Goal: Task Accomplishment & Management: Use online tool/utility

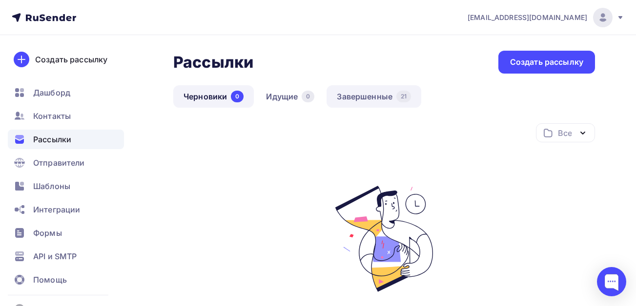
click at [346, 99] on link "Завершенные 21" at bounding box center [373, 96] width 95 height 22
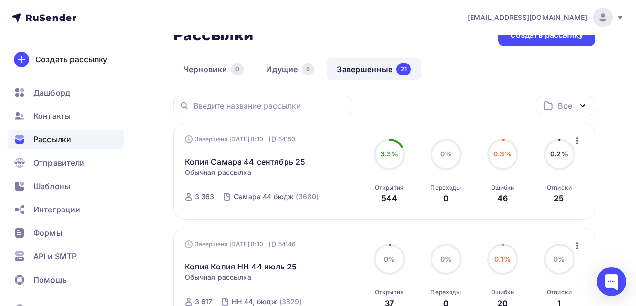
scroll to position [98, 0]
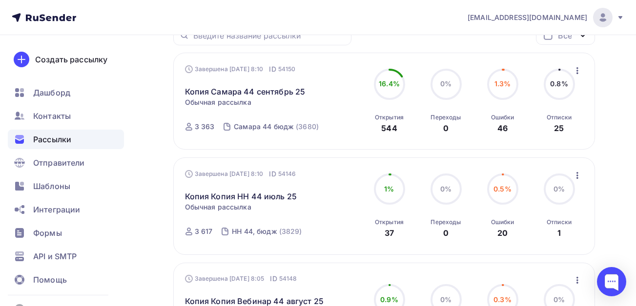
click at [578, 70] on icon "button" at bounding box center [577, 71] width 12 height 12
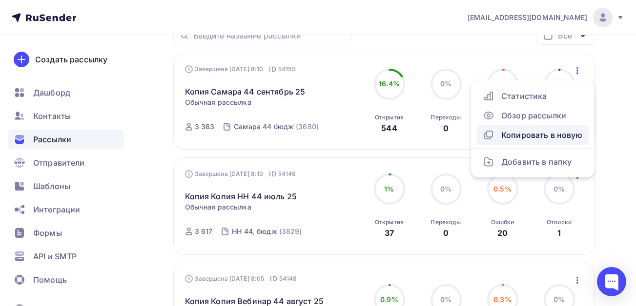
click at [525, 135] on div "Копировать в новую" at bounding box center [533, 135] width 100 height 12
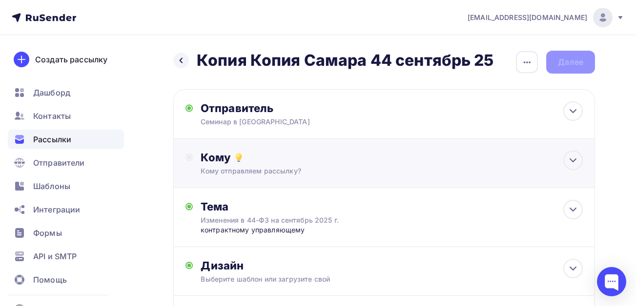
click at [262, 162] on div "Кому" at bounding box center [392, 158] width 382 height 14
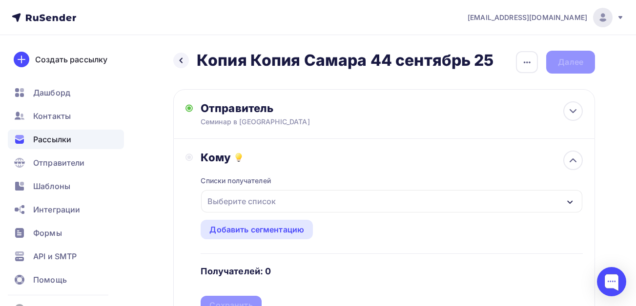
click at [249, 203] on div "Выберите список" at bounding box center [241, 202] width 76 height 18
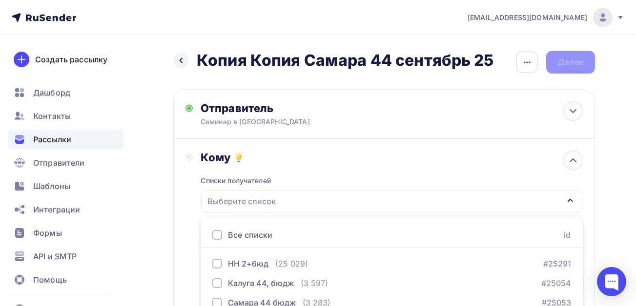
scroll to position [106, 0]
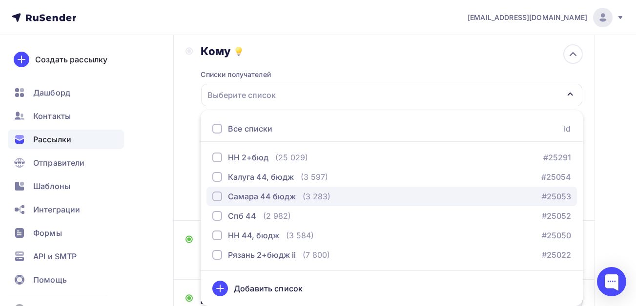
click at [217, 199] on div "button" at bounding box center [217, 197] width 10 height 10
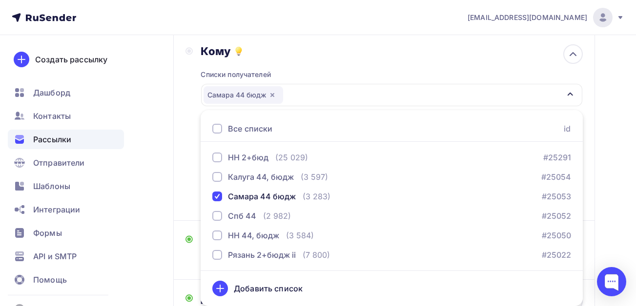
click at [167, 207] on div "Назад Копия Копия Самара 44 сентябрь 25 Копия Копия Самара 44 сентябрь 25 Закон…" at bounding box center [318, 185] width 636 height 512
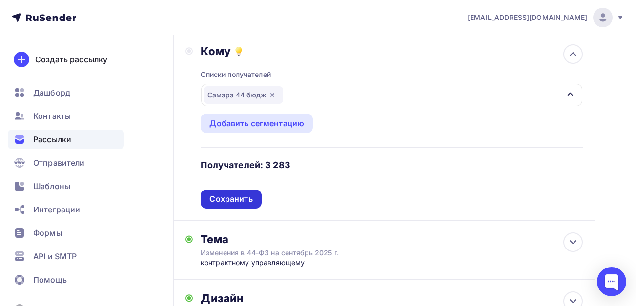
click at [237, 205] on div "Сохранить" at bounding box center [231, 199] width 61 height 19
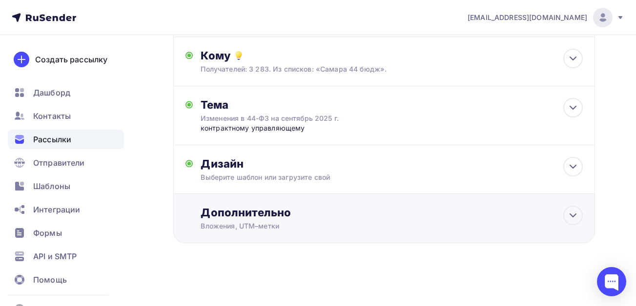
scroll to position [102, 0]
click at [250, 218] on div "Дополнительно" at bounding box center [392, 213] width 382 height 14
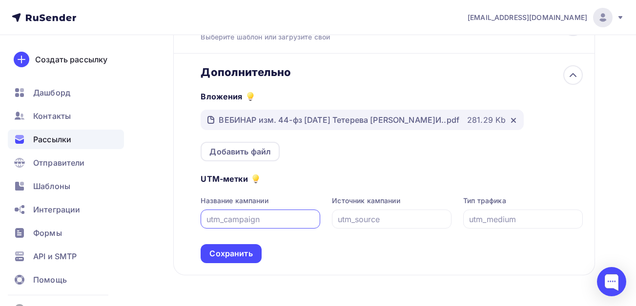
scroll to position [275, 0]
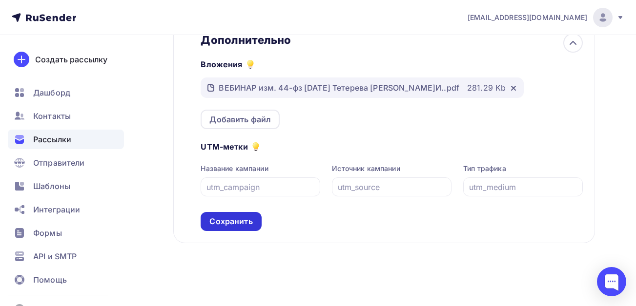
click at [225, 226] on div "Сохранить" at bounding box center [230, 221] width 43 height 11
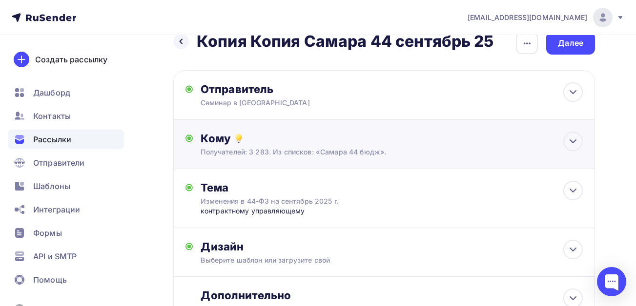
scroll to position [0, 0]
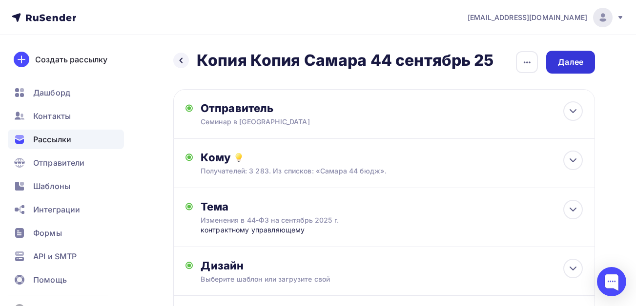
click at [570, 58] on div "Далее" at bounding box center [570, 62] width 25 height 11
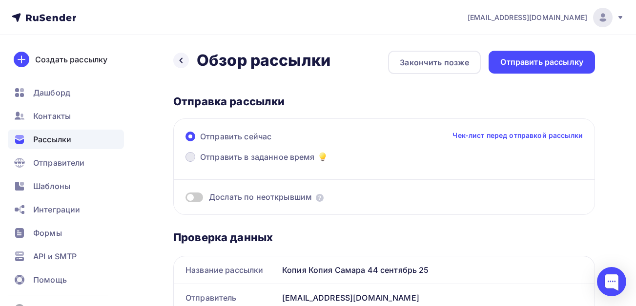
click at [220, 158] on span "Отправить в заданное время" at bounding box center [257, 157] width 115 height 12
click at [200, 163] on input "Отправить в заданное время" at bounding box center [200, 163] width 0 height 0
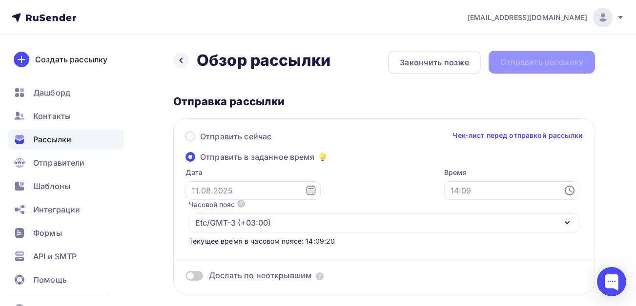
click at [305, 187] on icon at bounding box center [311, 191] width 12 height 12
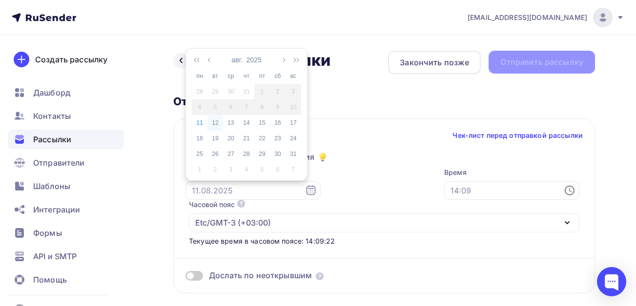
click at [216, 123] on div "12" at bounding box center [215, 123] width 16 height 9
type input "[DATE]"
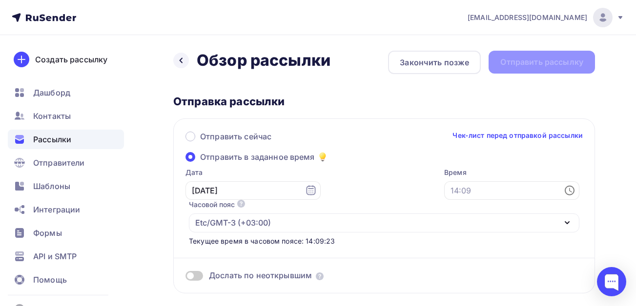
click at [571, 193] on icon at bounding box center [570, 191] width 12 height 12
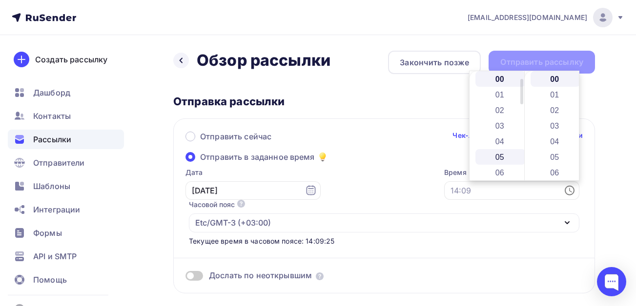
scroll to position [98, 0]
click at [495, 94] on li "07" at bounding box center [500, 91] width 50 height 16
type input "07:00"
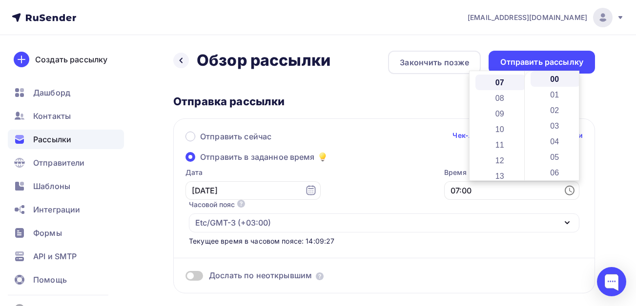
scroll to position [109, 0]
click at [593, 211] on div "Отправить сейчас Чек-лист перед отправкой рассылки Отправить в заданное время Д…" at bounding box center [384, 206] width 422 height 175
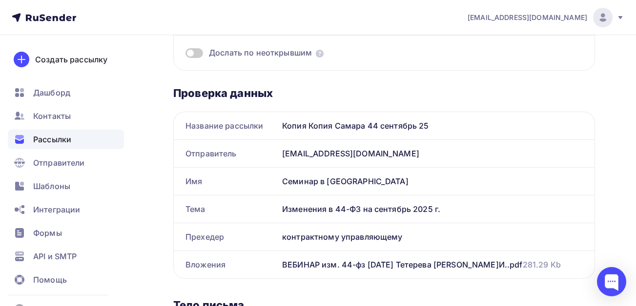
scroll to position [0, 0]
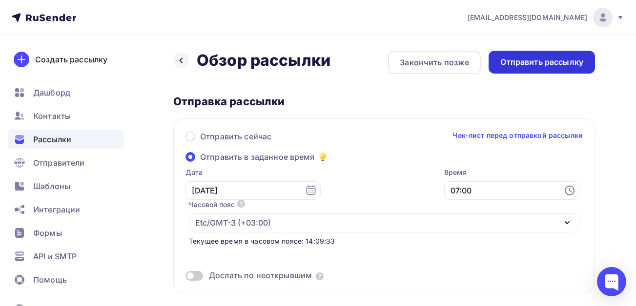
click at [520, 64] on div "Отправить рассылку" at bounding box center [541, 62] width 83 height 11
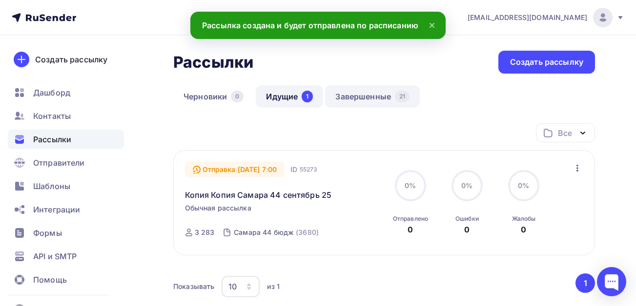
click at [364, 96] on link "Завершенные 21" at bounding box center [372, 96] width 95 height 22
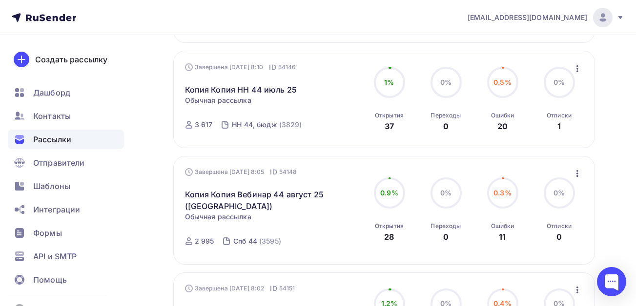
scroll to position [146, 0]
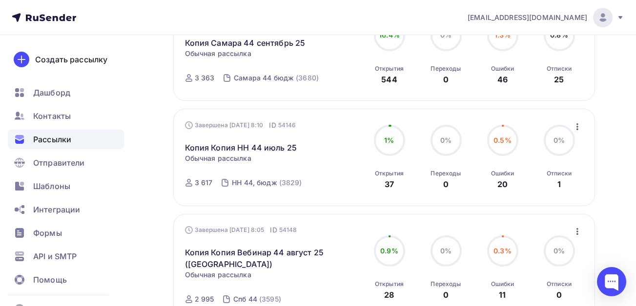
click at [580, 124] on icon "button" at bounding box center [577, 127] width 12 height 12
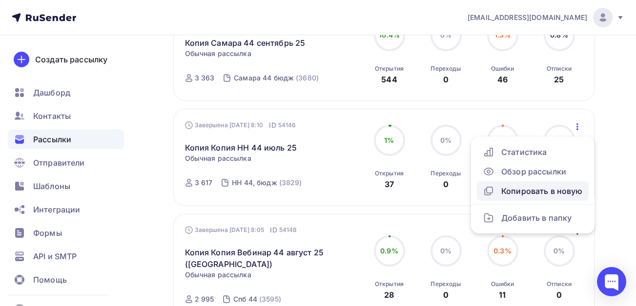
click at [512, 187] on div "Копировать в новую" at bounding box center [533, 191] width 100 height 12
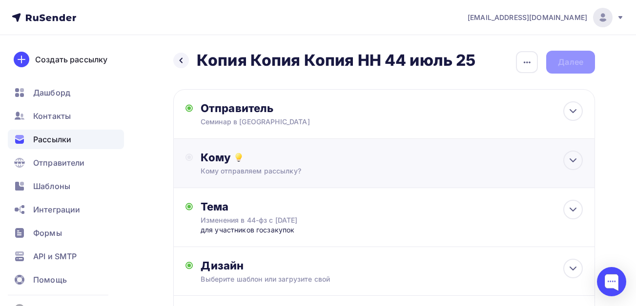
click at [203, 163] on div "Кому" at bounding box center [392, 158] width 382 height 14
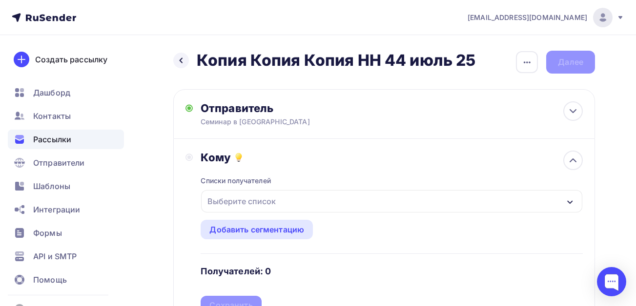
click at [243, 194] on div "Выберите список" at bounding box center [241, 202] width 76 height 18
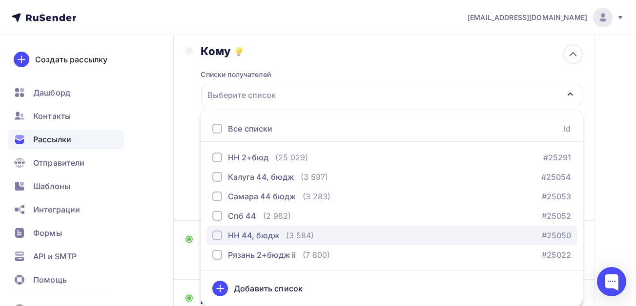
click at [239, 236] on div "НН 44, бюдж" at bounding box center [253, 236] width 51 height 12
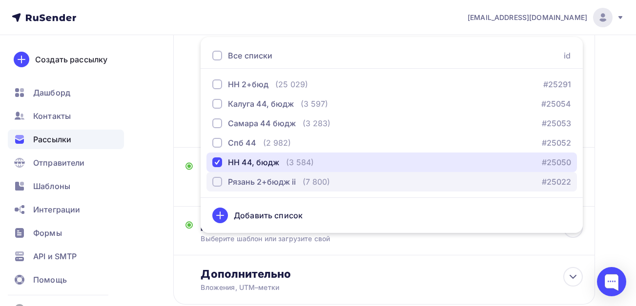
scroll to position [204, 0]
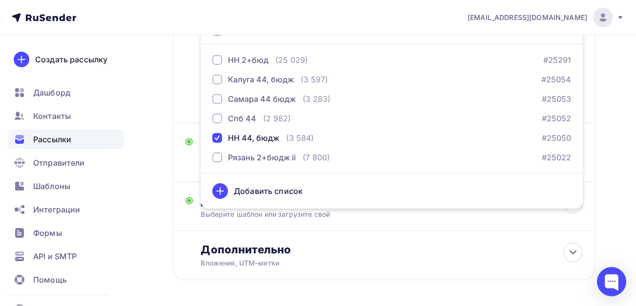
click at [162, 195] on div "Назад Копия Копия Копия НН 44 июль 25 Копия Копия Копия НН 44 июль 25 Закончить…" at bounding box center [318, 87] width 636 height 512
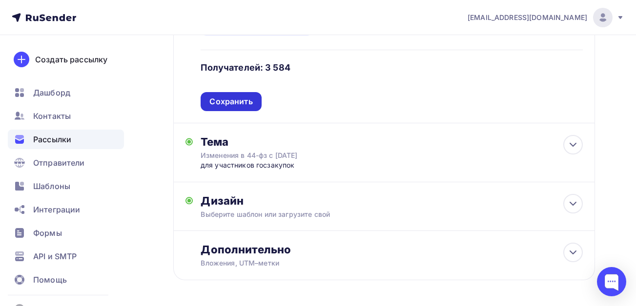
click at [245, 99] on div "Сохранить" at bounding box center [230, 101] width 43 height 11
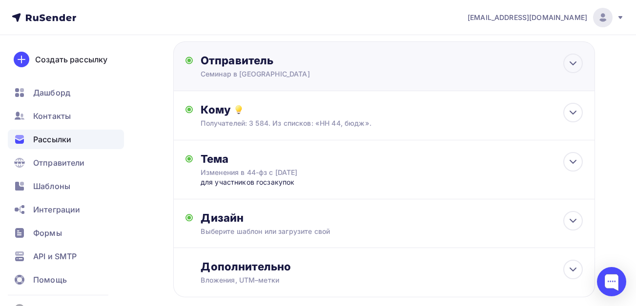
scroll to position [0, 0]
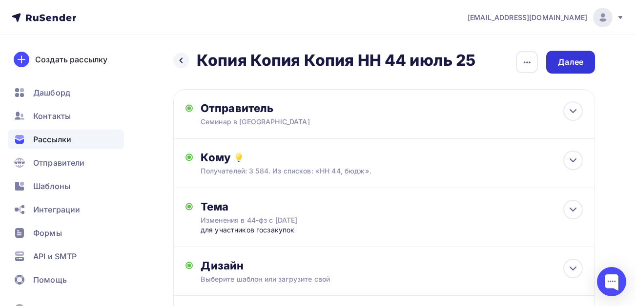
click at [573, 60] on div "Далее" at bounding box center [570, 62] width 25 height 11
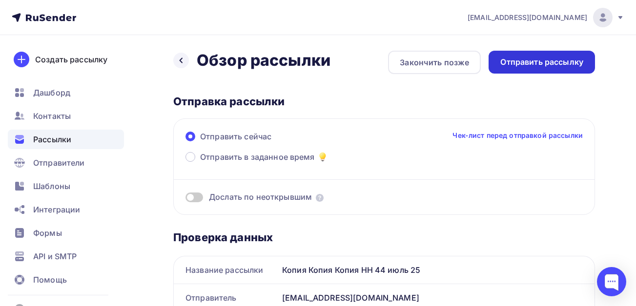
click at [539, 60] on div "Отправить рассылку" at bounding box center [541, 62] width 83 height 11
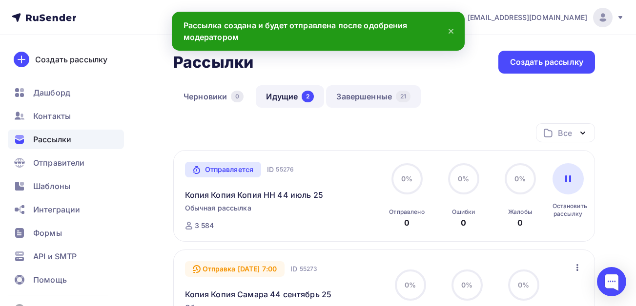
click at [374, 93] on link "Завершенные 21" at bounding box center [373, 96] width 95 height 22
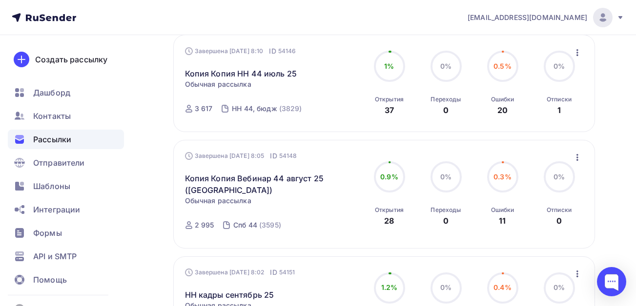
scroll to position [244, 0]
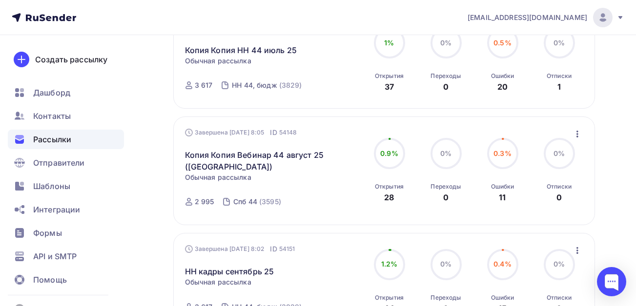
click at [580, 133] on icon "button" at bounding box center [577, 134] width 12 height 12
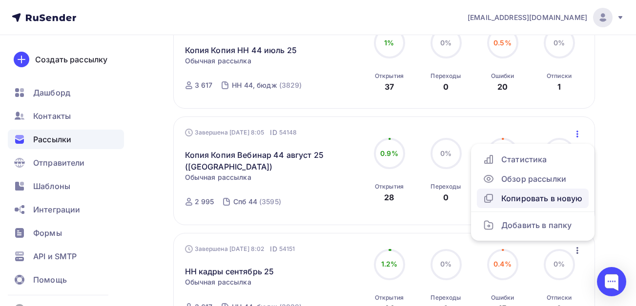
click at [510, 199] on div "Копировать в новую" at bounding box center [533, 199] width 100 height 12
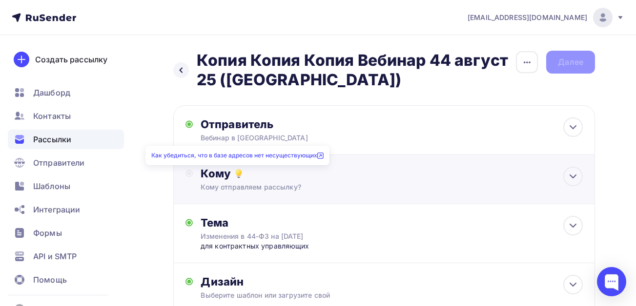
click at [233, 175] on icon at bounding box center [239, 174] width 12 height 12
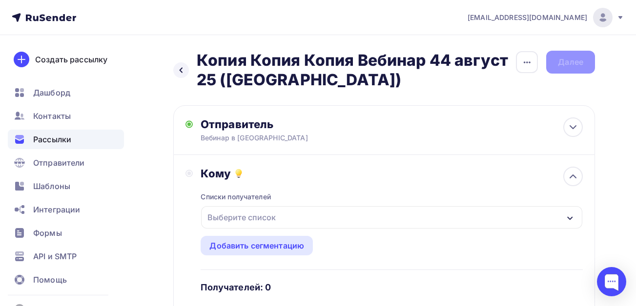
click at [243, 216] on div "Выберите список" at bounding box center [241, 218] width 76 height 18
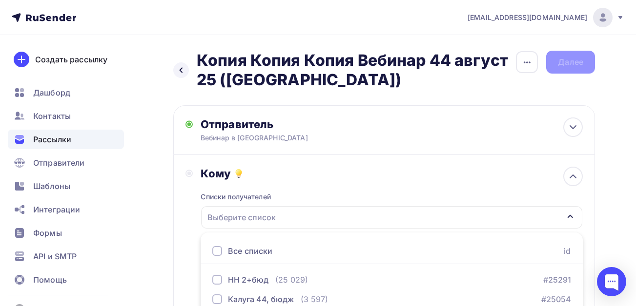
scroll to position [122, 0]
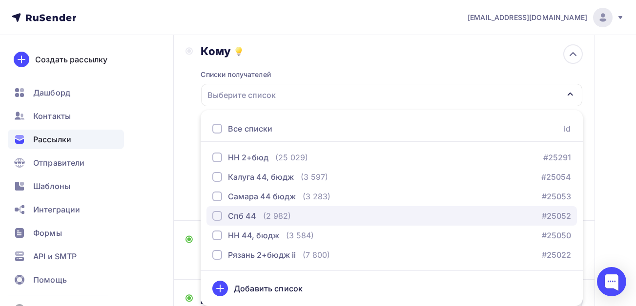
click at [250, 219] on div "Спб 44" at bounding box center [242, 216] width 28 height 12
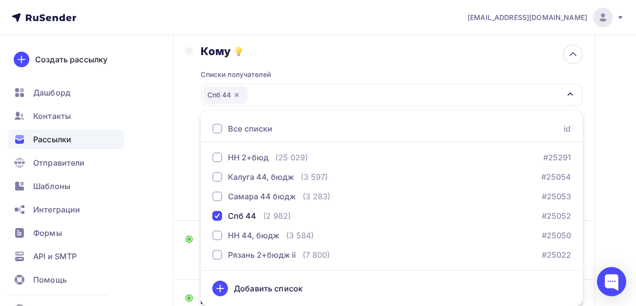
click at [182, 196] on div "Кому Списки получателей Спб 44 Все списки id НН 2+бюд (25 029) #25291 [STREET_A…" at bounding box center [384, 127] width 422 height 188
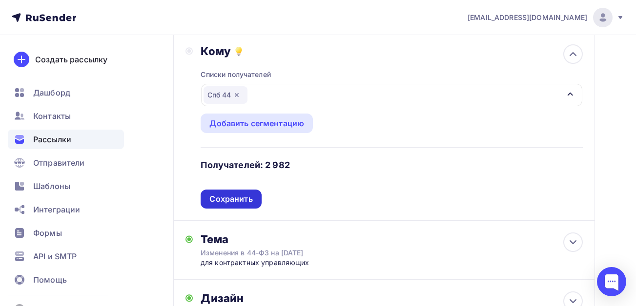
click at [223, 199] on div "Сохранить" at bounding box center [230, 199] width 43 height 11
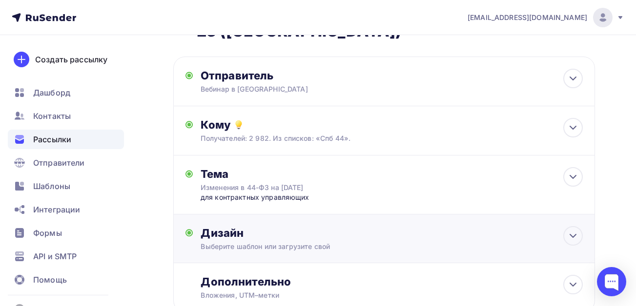
scroll to position [0, 0]
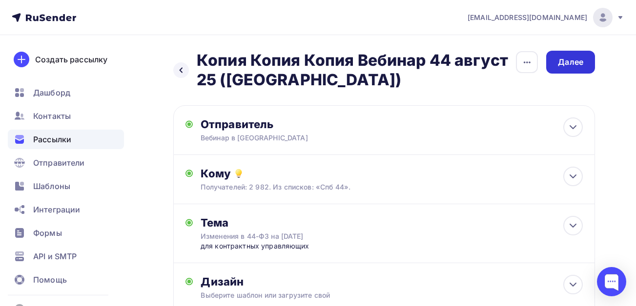
click at [574, 60] on div "Далее" at bounding box center [570, 62] width 25 height 11
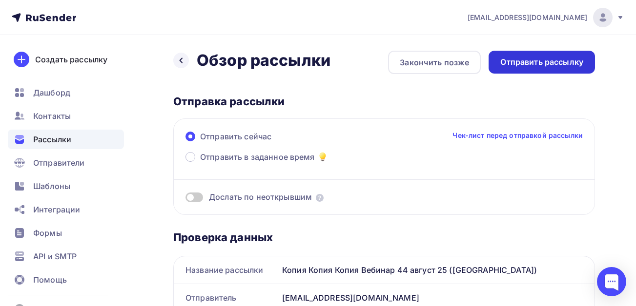
click at [534, 60] on div "Отправить рассылку" at bounding box center [541, 62] width 83 height 11
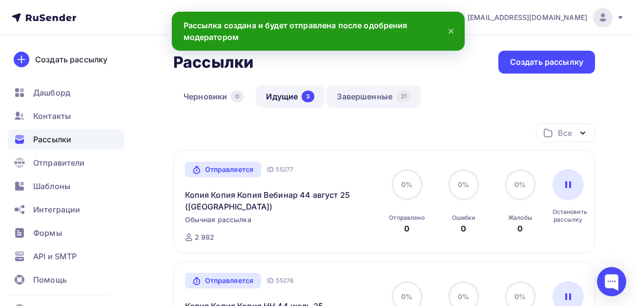
click at [360, 96] on link "Завершенные 21" at bounding box center [373, 96] width 95 height 22
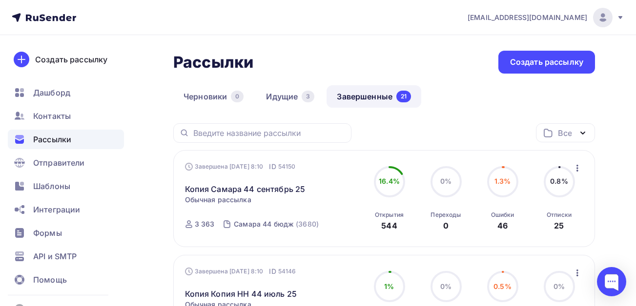
click at [376, 97] on link "Завершенные 21" at bounding box center [373, 96] width 95 height 22
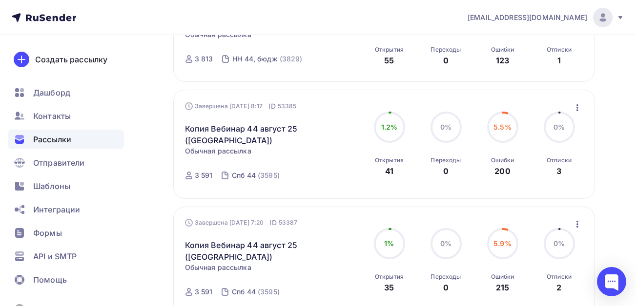
scroll to position [1004, 0]
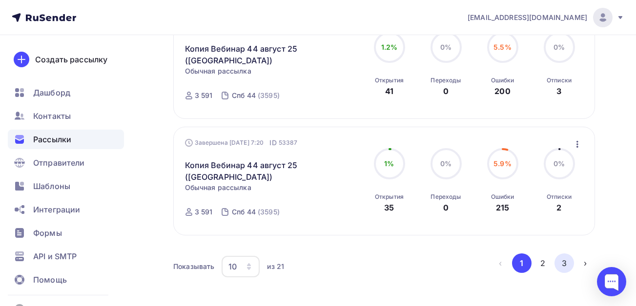
click at [562, 254] on button "3" at bounding box center [564, 264] width 20 height 20
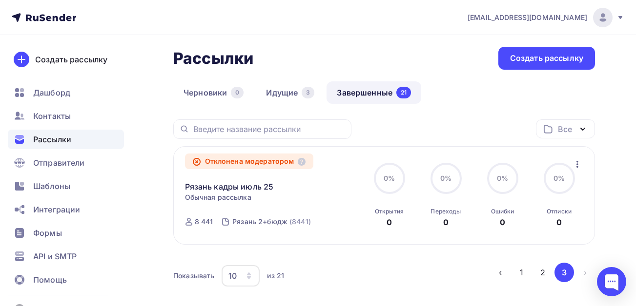
scroll to position [0, 0]
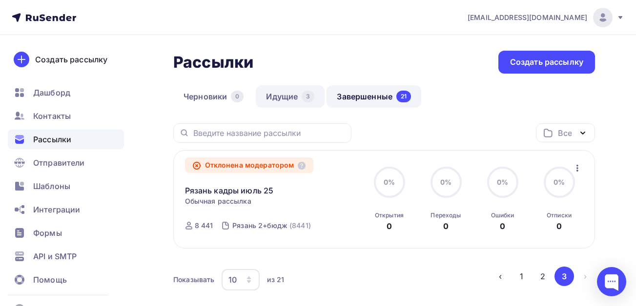
click at [274, 93] on link "Идущие 3" at bounding box center [290, 96] width 69 height 22
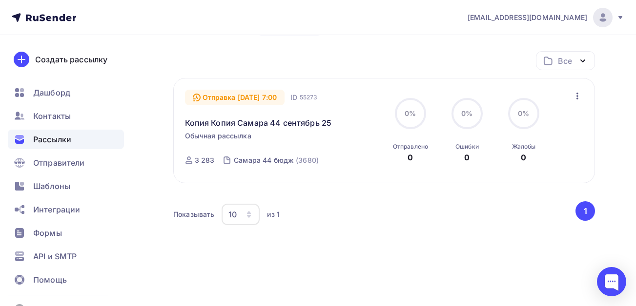
scroll to position [91, 0]
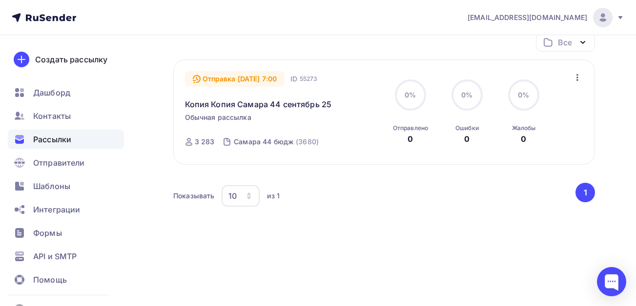
click at [577, 78] on icon "button" at bounding box center [577, 77] width 2 height 7
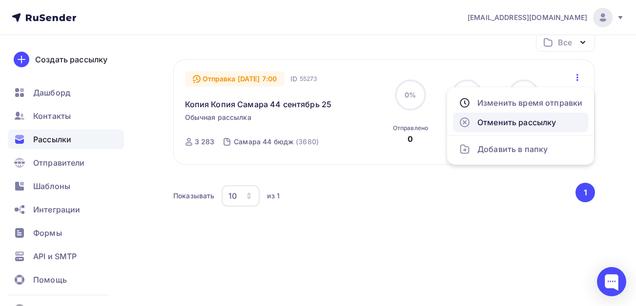
click at [493, 122] on div "Отменить рассылку" at bounding box center [520, 123] width 123 height 12
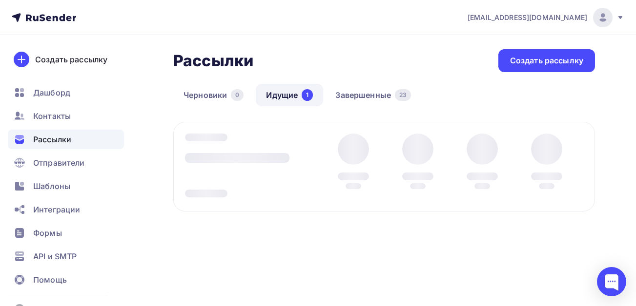
scroll to position [1, 0]
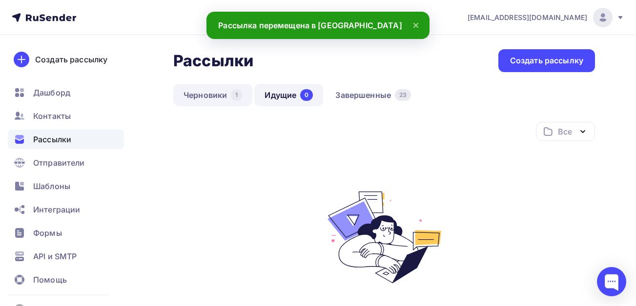
click at [189, 93] on link "Черновики 1" at bounding box center [212, 95] width 79 height 22
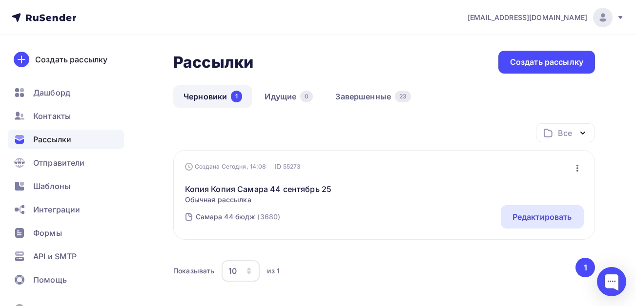
click at [579, 170] on icon "button" at bounding box center [577, 168] width 12 height 12
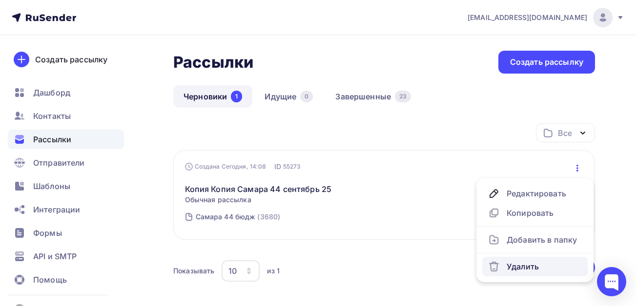
click at [517, 269] on div "Удалить" at bounding box center [535, 267] width 94 height 12
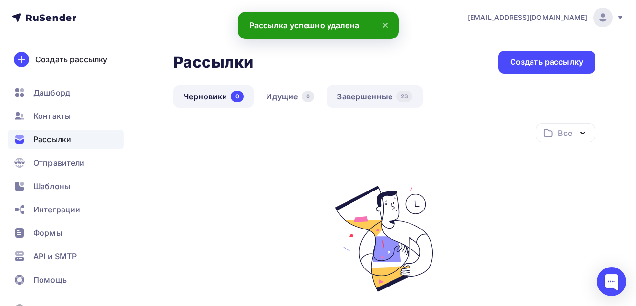
click at [361, 98] on link "Завершенные 23" at bounding box center [374, 96] width 96 height 22
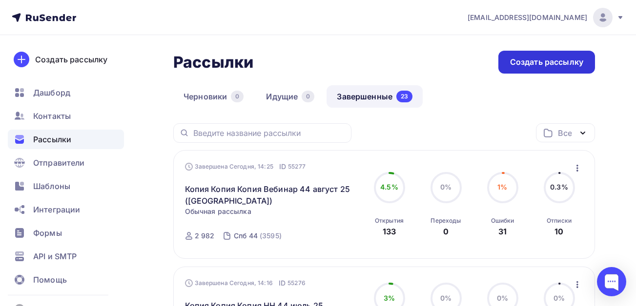
click at [539, 65] on div "Создать рассылку" at bounding box center [546, 62] width 73 height 11
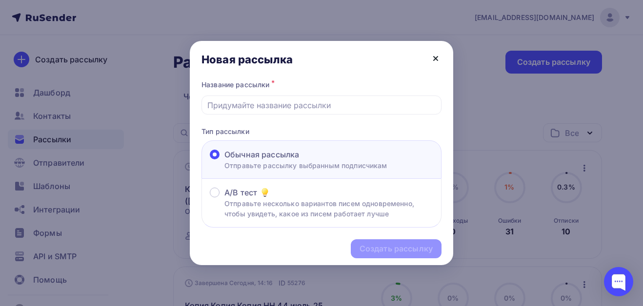
drag, startPoint x: 437, startPoint y: 55, endPoint x: 412, endPoint y: 67, distance: 27.7
click at [437, 55] on icon at bounding box center [436, 59] width 12 height 12
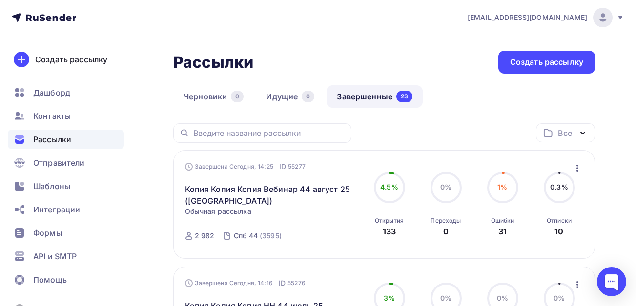
click at [351, 97] on link "Завершенные 23" at bounding box center [374, 96] width 96 height 22
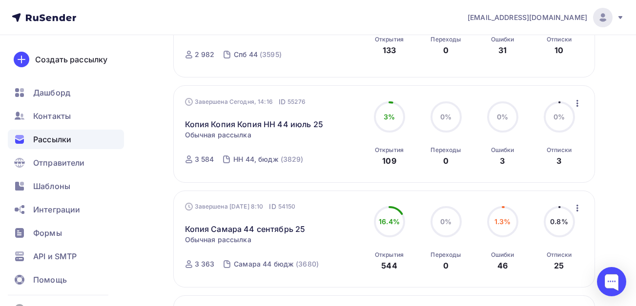
scroll to position [195, 0]
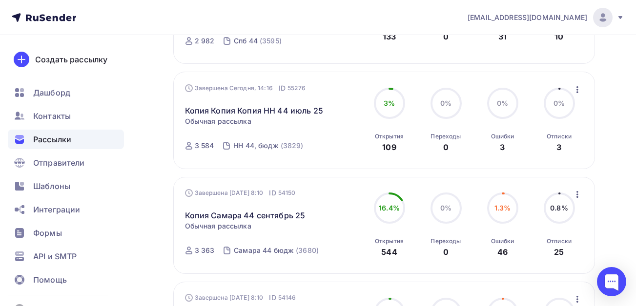
click at [576, 195] on icon "button" at bounding box center [577, 194] width 2 height 7
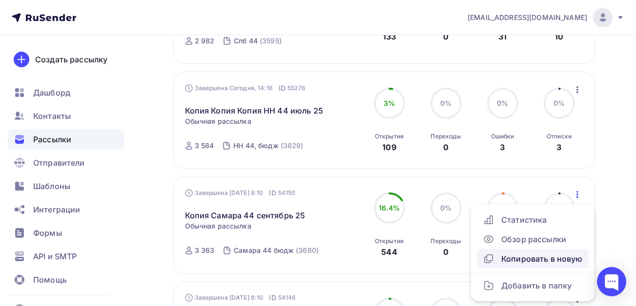
click at [510, 258] on div "Копировать в новую" at bounding box center [533, 259] width 100 height 12
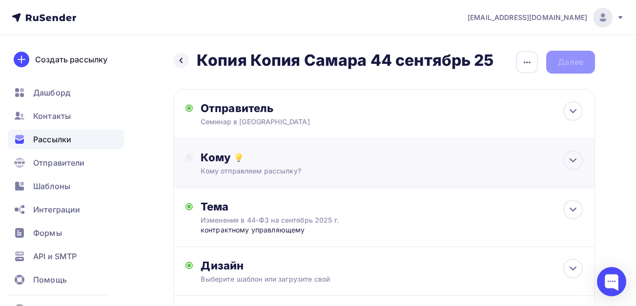
click at [336, 160] on div "Кому" at bounding box center [392, 158] width 382 height 14
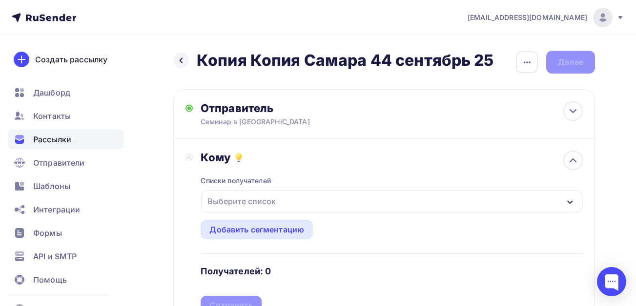
click at [268, 201] on div "Выберите список" at bounding box center [241, 202] width 76 height 18
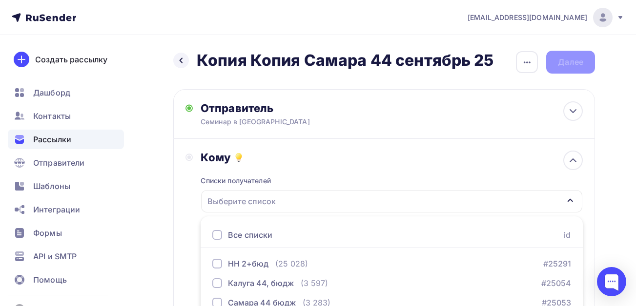
scroll to position [106, 0]
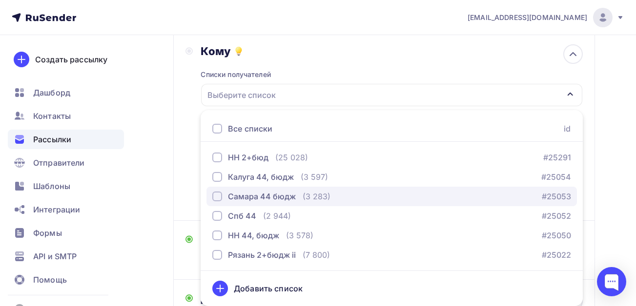
click at [270, 201] on div "Самара 44 бюдж" at bounding box center [262, 197] width 68 height 12
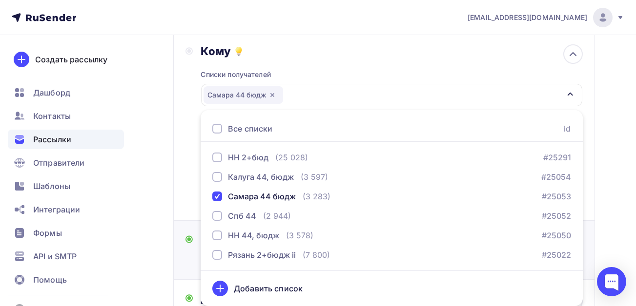
click at [594, 223] on div "Тема Изменения в 44-ФЗ на сентябрь 2025 г. контрактному управляющему Тема * Изм…" at bounding box center [384, 250] width 422 height 59
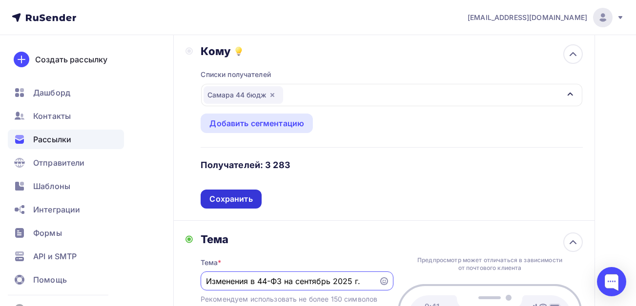
scroll to position [0, 0]
click at [233, 200] on div "Сохранить" at bounding box center [230, 199] width 43 height 11
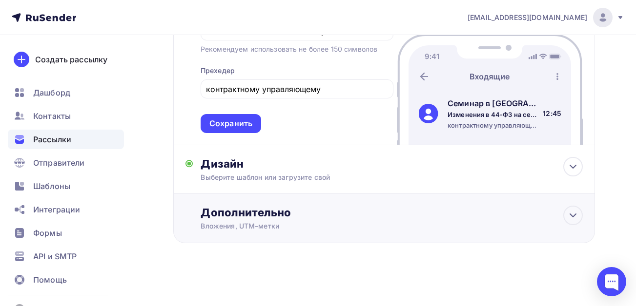
click at [435, 201] on div "Дополнительно Вложения, UTM–метки Вложения ВЕБИНАР изм. 44-фз [DATE] Тетерева […" at bounding box center [384, 218] width 422 height 49
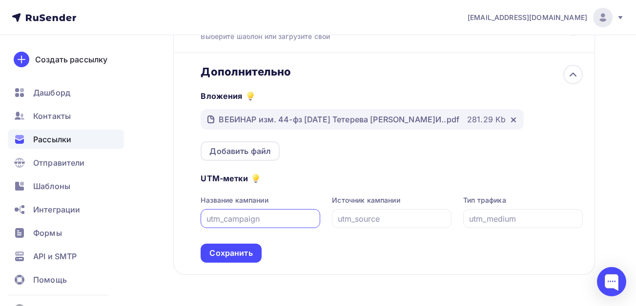
scroll to position [364, 0]
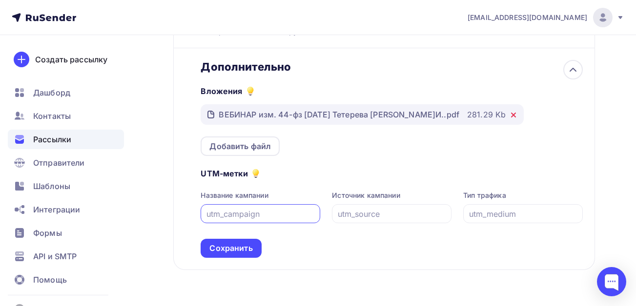
click at [509, 114] on icon at bounding box center [513, 115] width 8 height 8
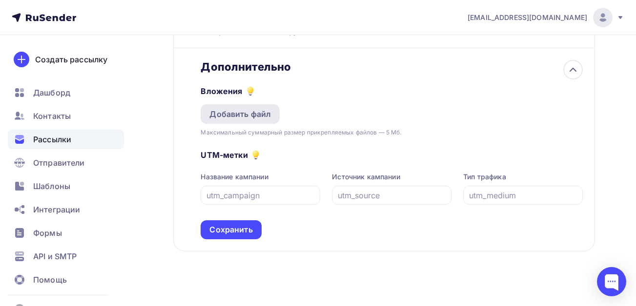
click at [226, 112] on div "Добавить файл" at bounding box center [239, 114] width 61 height 12
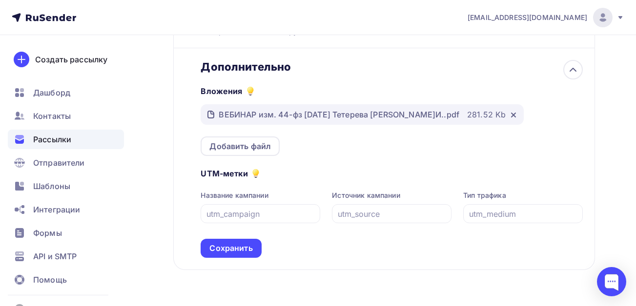
click at [230, 231] on div "UTM-метки Название кампании Источник кампании Тип трафика Сохранить" at bounding box center [392, 207] width 382 height 102
click at [228, 248] on div "Сохранить" at bounding box center [230, 248] width 43 height 11
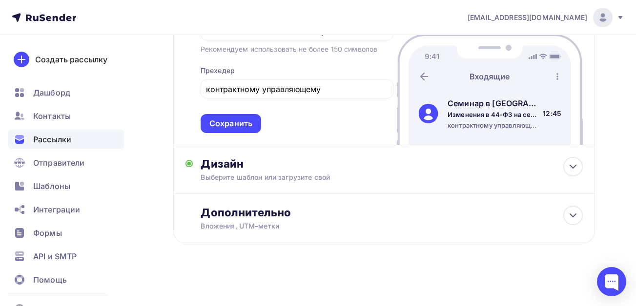
scroll to position [0, 0]
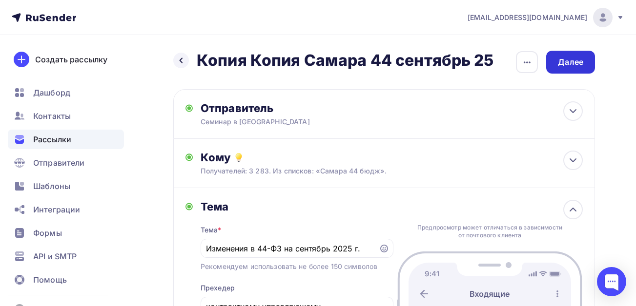
click at [580, 58] on div "Далее" at bounding box center [570, 62] width 25 height 11
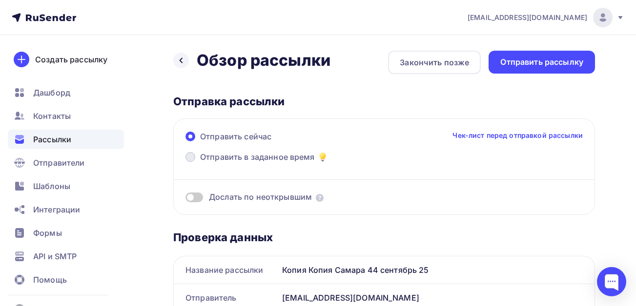
click at [245, 157] on span "Отправить в заданное время" at bounding box center [257, 157] width 115 height 12
click at [200, 163] on input "Отправить в заданное время" at bounding box center [200, 163] width 0 height 0
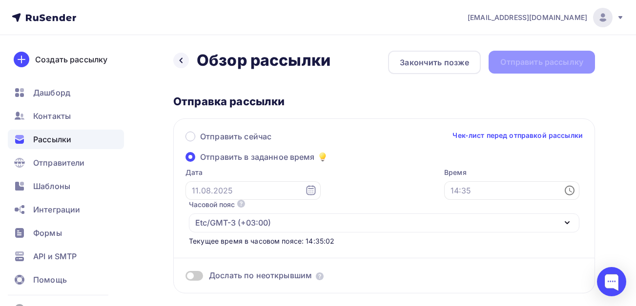
click at [305, 190] on icon at bounding box center [311, 191] width 12 height 12
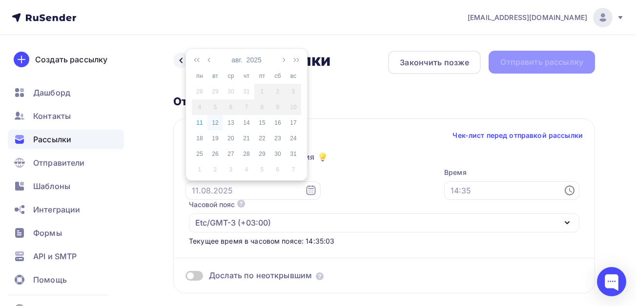
click at [215, 123] on div "12" at bounding box center [215, 123] width 16 height 9
type input "[DATE]"
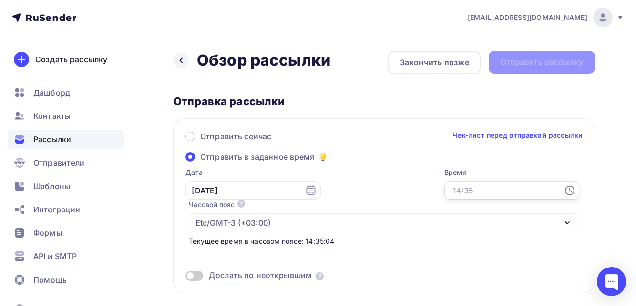
click at [481, 189] on input "text" at bounding box center [511, 191] width 135 height 19
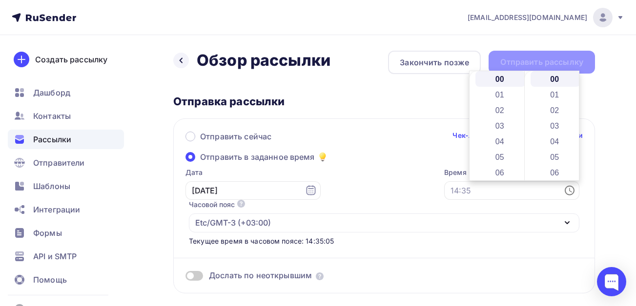
click at [574, 193] on icon at bounding box center [570, 191] width 12 height 12
click at [496, 139] on li "07" at bounding box center [500, 140] width 50 height 16
type input "07:00"
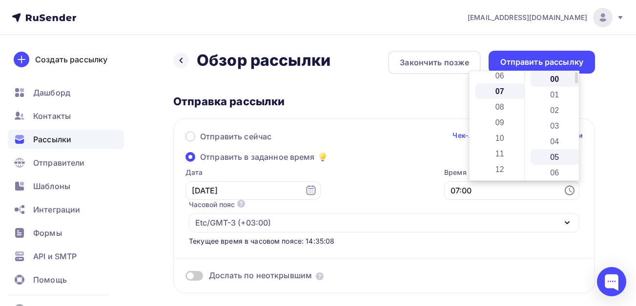
scroll to position [109, 0]
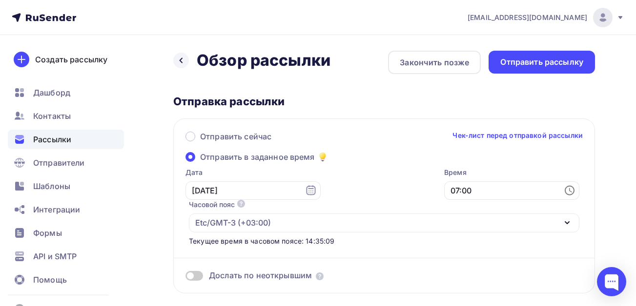
click at [592, 176] on div "Отправить сейчас Чек-лист перед отправкой рассылки Отправить в заданное время Д…" at bounding box center [384, 206] width 422 height 175
click at [539, 58] on div "Отправить рассылку" at bounding box center [541, 62] width 83 height 11
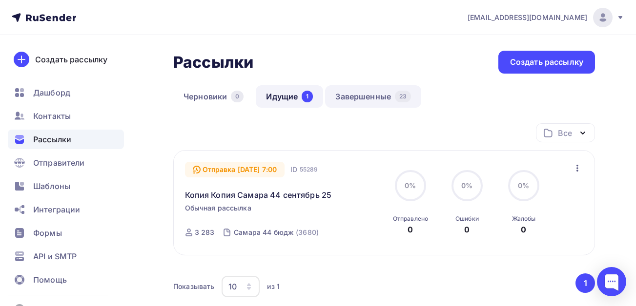
click at [372, 94] on link "Завершенные 23" at bounding box center [373, 96] width 96 height 22
